Goal: Contribute content: Add original content to the website for others to see

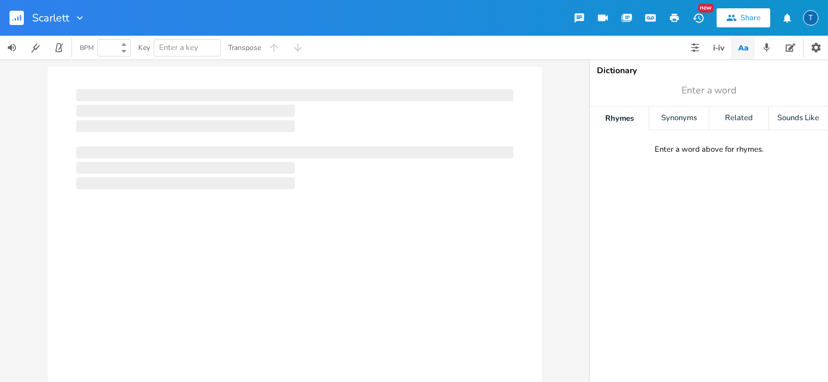
type input "100"
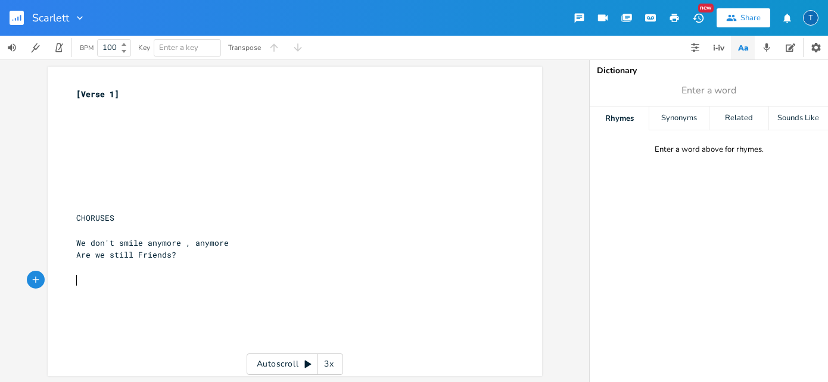
click at [128, 284] on pre "​" at bounding box center [289, 280] width 430 height 13
type textarea "Solo"
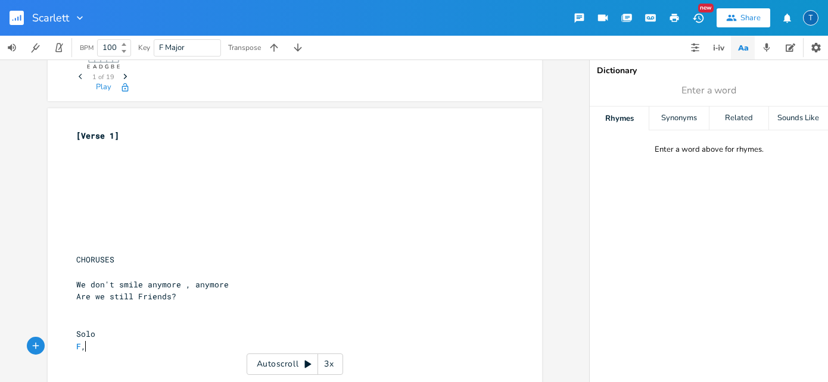
scroll to position [0, 7]
type textarea "F, CC"
type textarea ", C"
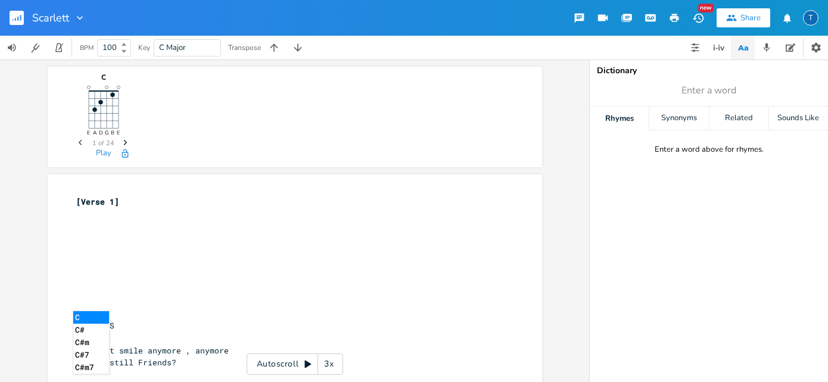
scroll to position [66, 0]
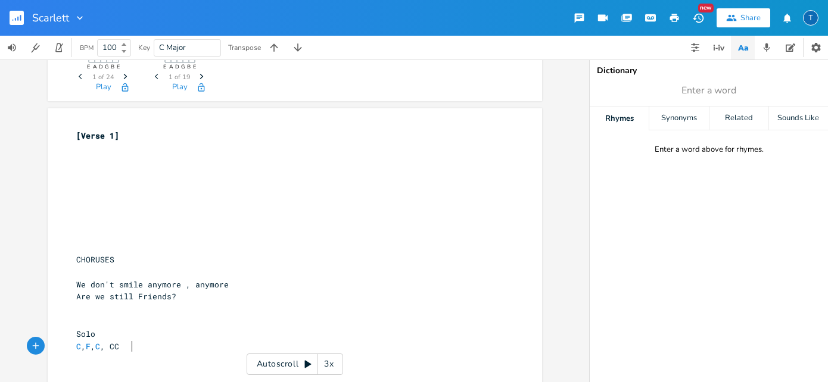
type textarea "C, F , C, CC"
click at [172, 262] on pre "CHORUSES" at bounding box center [289, 260] width 430 height 13
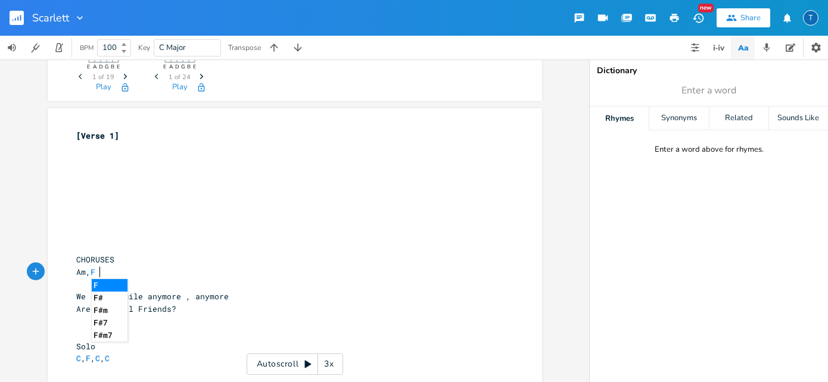
scroll to position [0, 23]
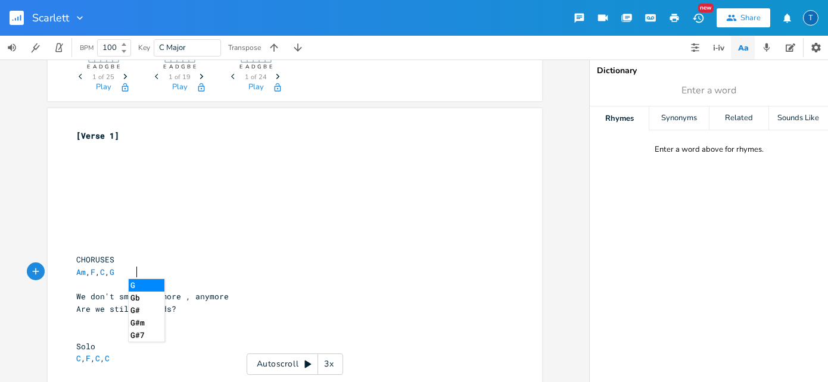
type textarea "Am, F , C , G"
click at [182, 310] on pre "Are we still Friends?" at bounding box center [289, 309] width 430 height 13
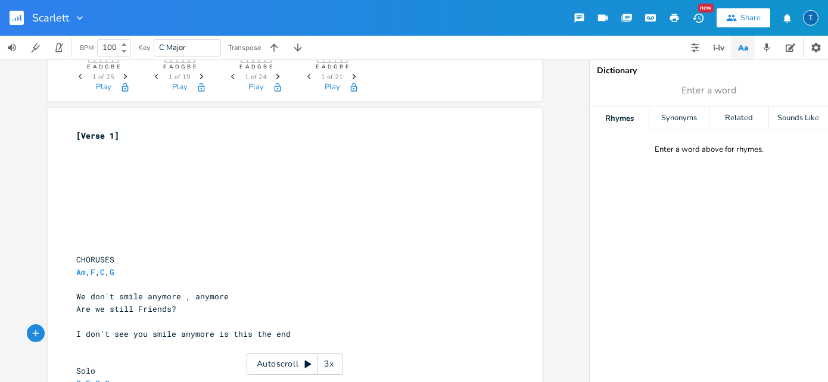
scroll to position [0, 163]
type textarea "I don't see you smile anymore is this the end ?"
